Goal: Task Accomplishment & Management: Complete application form

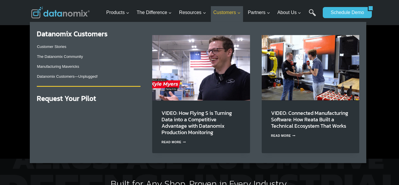
click at [227, 12] on span "Customers Expand" at bounding box center [226, 13] width 27 height 8
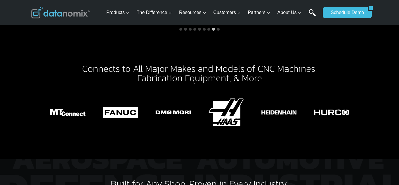
click at [311, 11] on link "Search" at bounding box center [312, 15] width 7 height 13
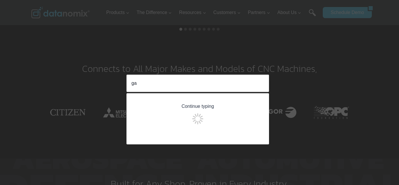
type input "g"
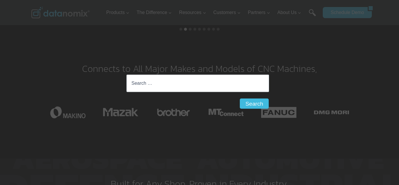
click at [308, 11] on div "Search for: Search Search" at bounding box center [199, 92] width 399 height 185
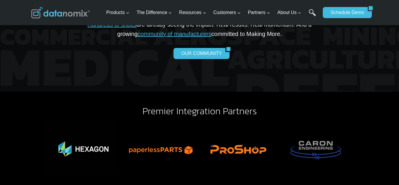
scroll to position [1240, 0]
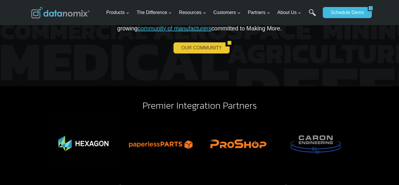
click at [217, 46] on link "OUR COMMUNITY" at bounding box center [200, 47] width 52 height 11
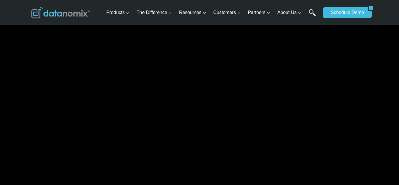
scroll to position [4523, 0]
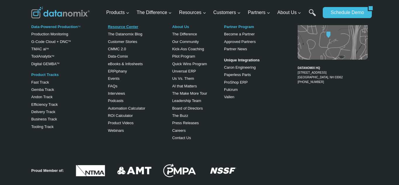
click at [124, 28] on link "Resource Center" at bounding box center [123, 27] width 30 height 4
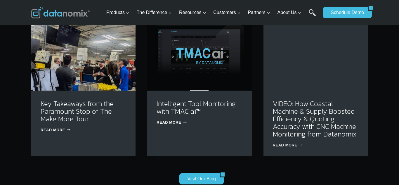
scroll to position [643, 0]
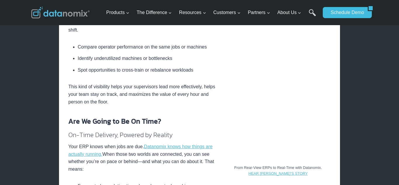
scroll to position [456, 0]
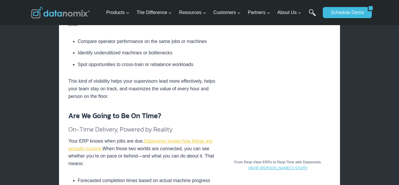
click at [190, 139] on link "Datanomix knows how things are actually running." at bounding box center [140, 145] width 144 height 13
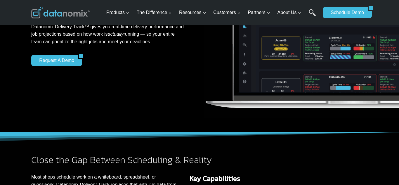
scroll to position [129, 0]
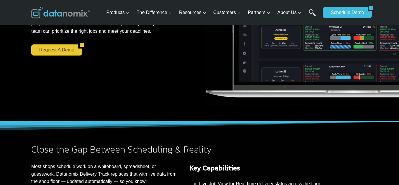
click at [61, 49] on link "Request a Demo" at bounding box center [54, 49] width 47 height 11
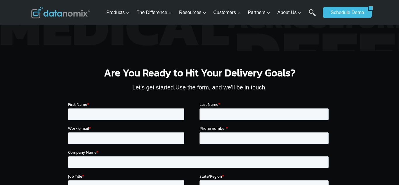
scroll to position [1060, 0]
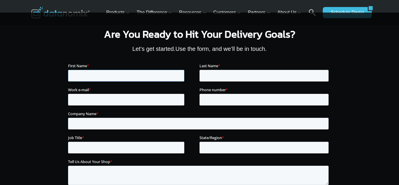
click at [113, 79] on input "First Name *" at bounding box center [126, 76] width 116 height 12
type input "ALAYA"
click at [226, 72] on input "Last Name *" at bounding box center [264, 76] width 129 height 12
type input "ccnli"
click at [117, 79] on input "ALAYA" at bounding box center [126, 76] width 116 height 12
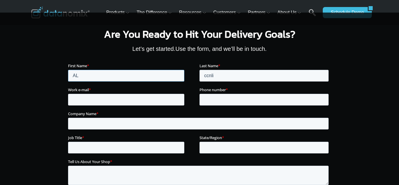
type input "A"
type input "s"
click at [168, 73] on input "sheiltyn" at bounding box center [126, 76] width 116 height 12
type input "[PERSON_NAME]"
click at [271, 71] on input "ccnli" at bounding box center [264, 76] width 129 height 12
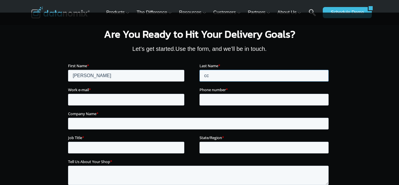
type input "c"
type input "boinut"
click at [173, 98] on input "Work e-mail *" at bounding box center [126, 100] width 116 height 12
type input "5"
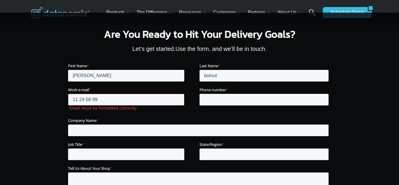
type input "11 24 56 99"
click at [99, 132] on input "Company Name *" at bounding box center [198, 131] width 261 height 12
